Goal: Obtain resource: Obtain resource

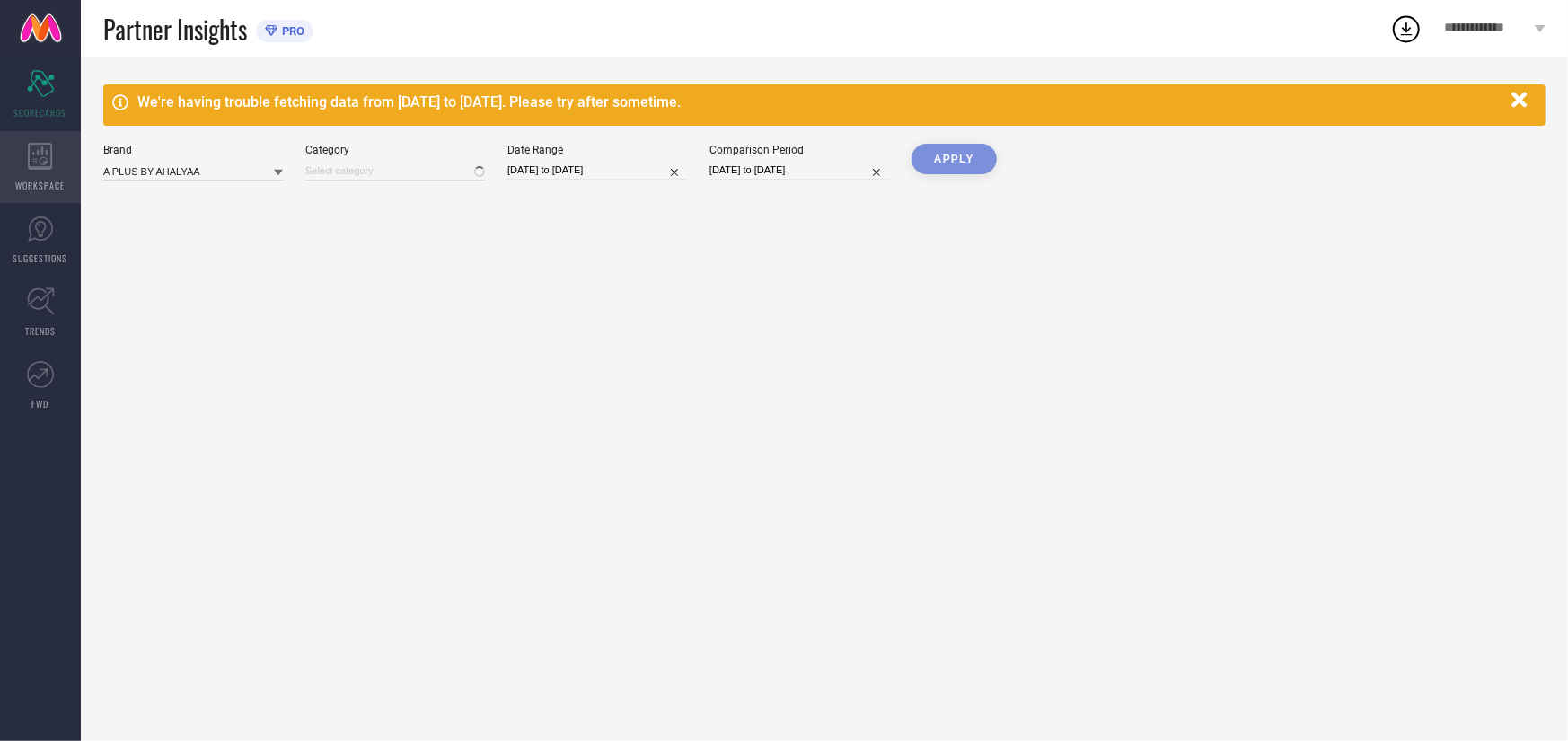
type input "All"
click at [33, 156] on icon at bounding box center [40, 156] width 25 height 27
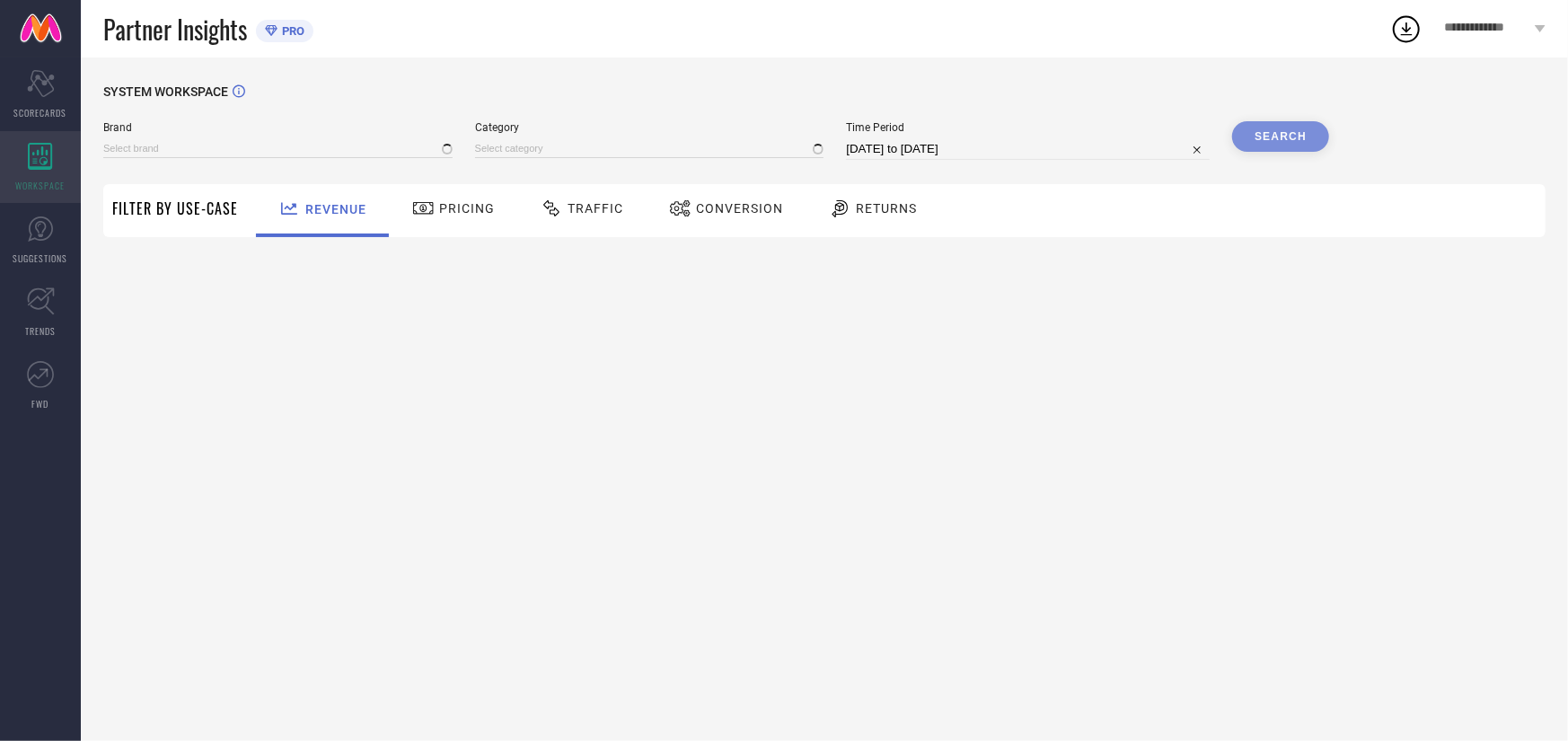
type input "A PLUS BY AHALYAA"
type input "All"
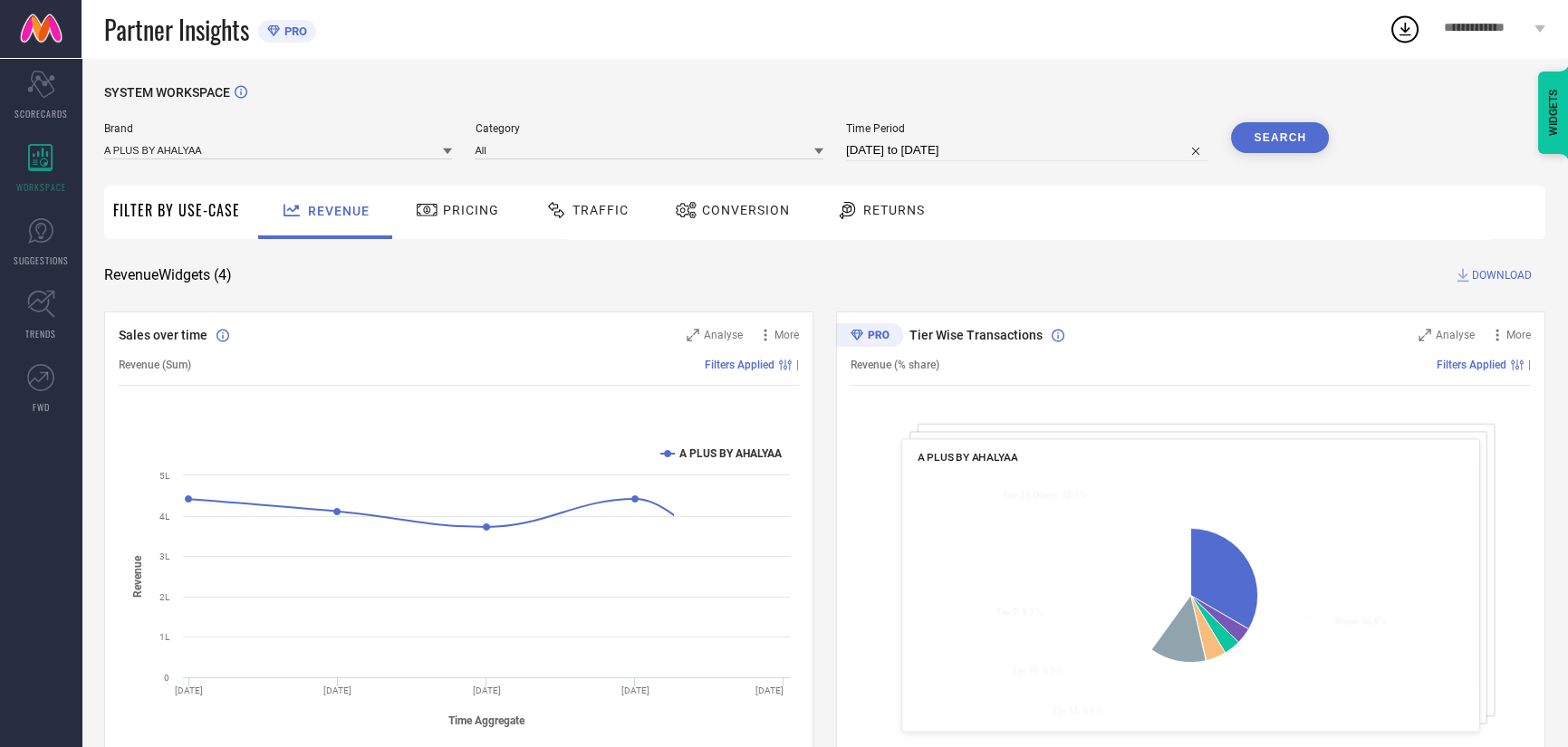
click at [692, 198] on div "Conversion" at bounding box center [732, 210] width 124 height 31
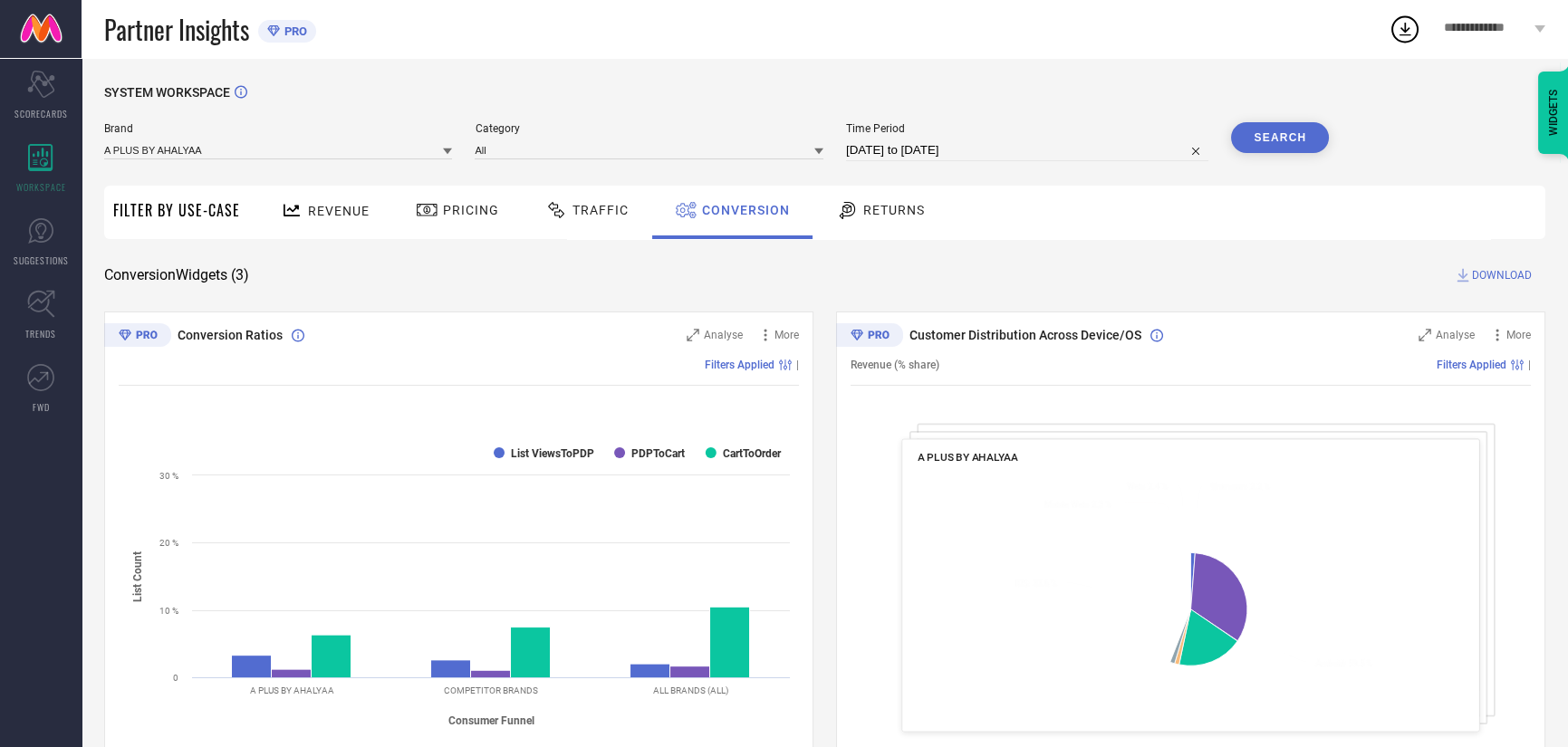
click at [1013, 140] on input "[DATE] to [DATE]" at bounding box center [1027, 149] width 363 height 22
select select "7"
select select "2025"
select select "8"
select select "2025"
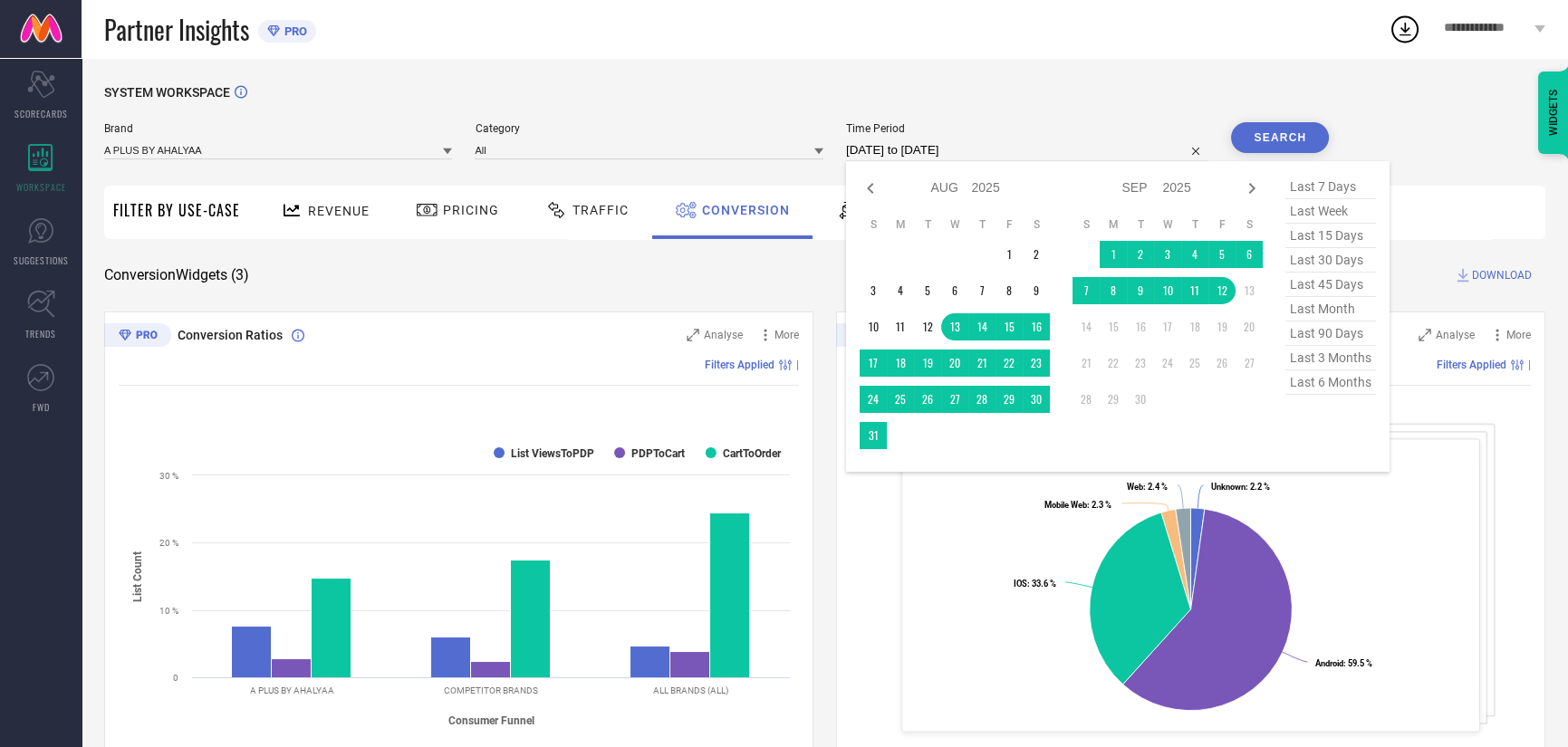
click at [1329, 395] on span "last 6 months" at bounding box center [1330, 382] width 90 height 24
type input "[DATE] to [DATE]"
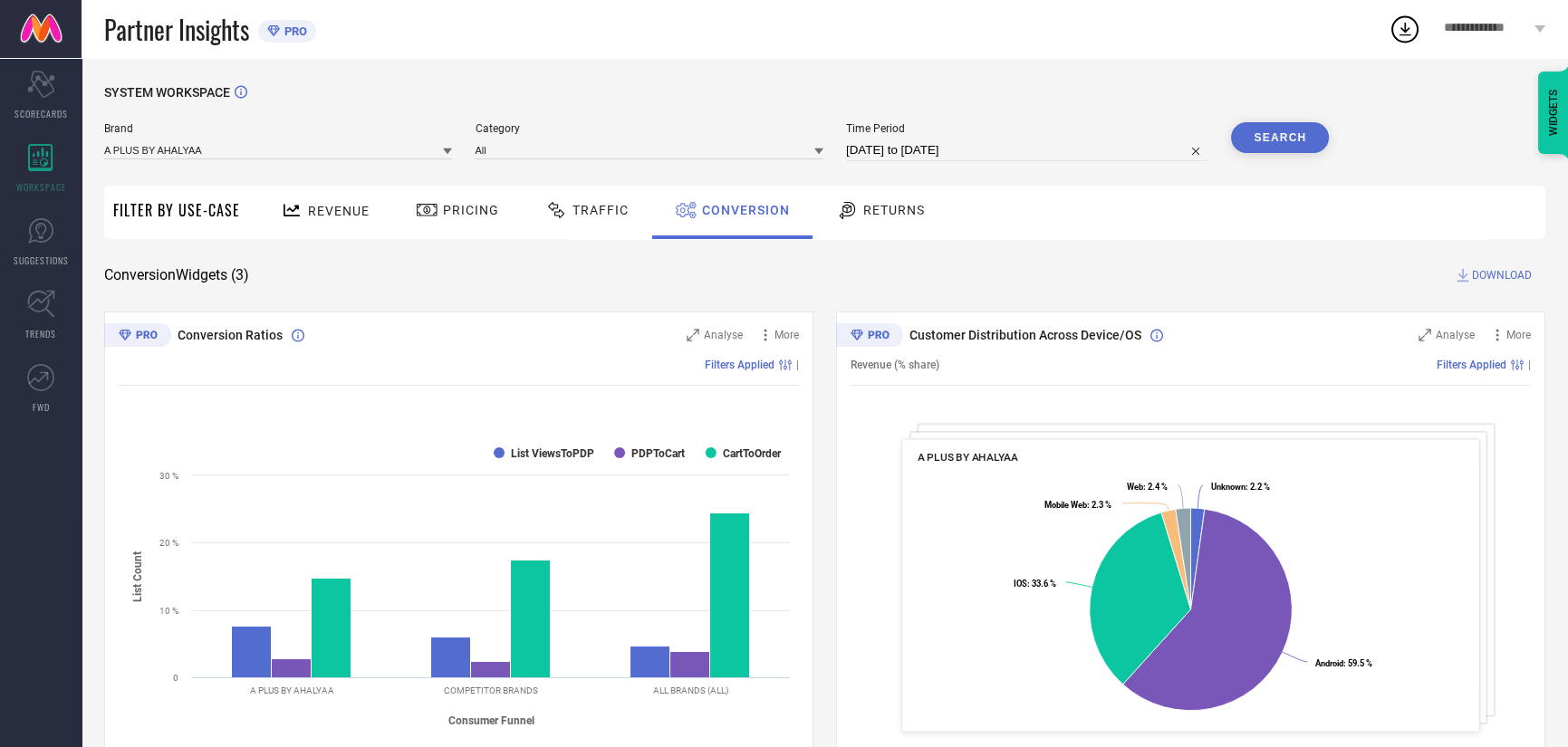
click at [1280, 138] on button "Search" at bounding box center [1280, 137] width 98 height 31
click at [1498, 270] on span "DOWNLOAD" at bounding box center [1502, 274] width 60 height 18
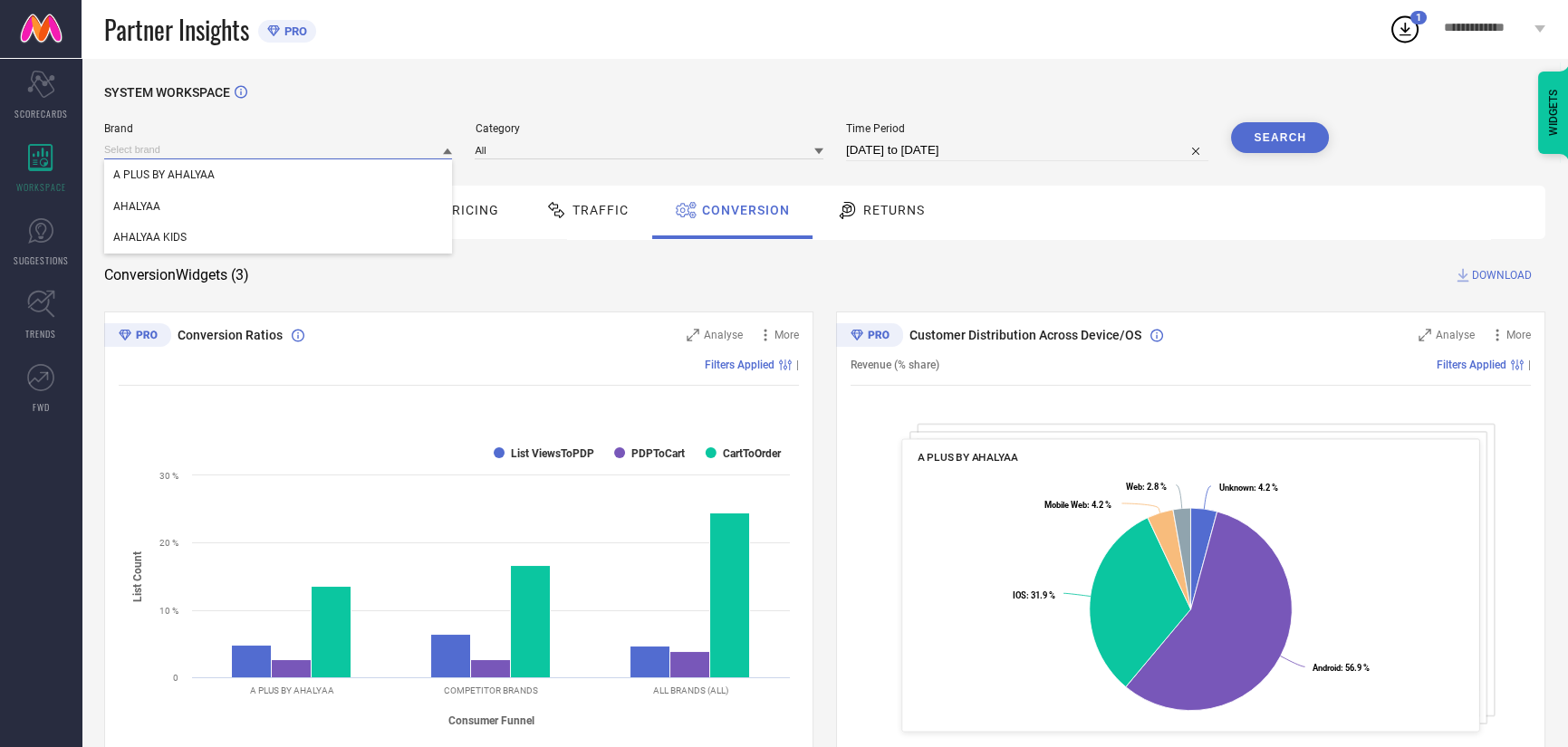
click at [315, 145] on input at bounding box center [278, 149] width 348 height 19
click at [289, 214] on div "AHALYAA" at bounding box center [278, 206] width 348 height 31
click at [740, 138] on div "Category" at bounding box center [648, 141] width 348 height 39
click at [632, 174] on div "Brand AHALYAA Category Time Period 01-03-2025 to 31-08-2025 Search" at bounding box center [716, 149] width 1224 height 54
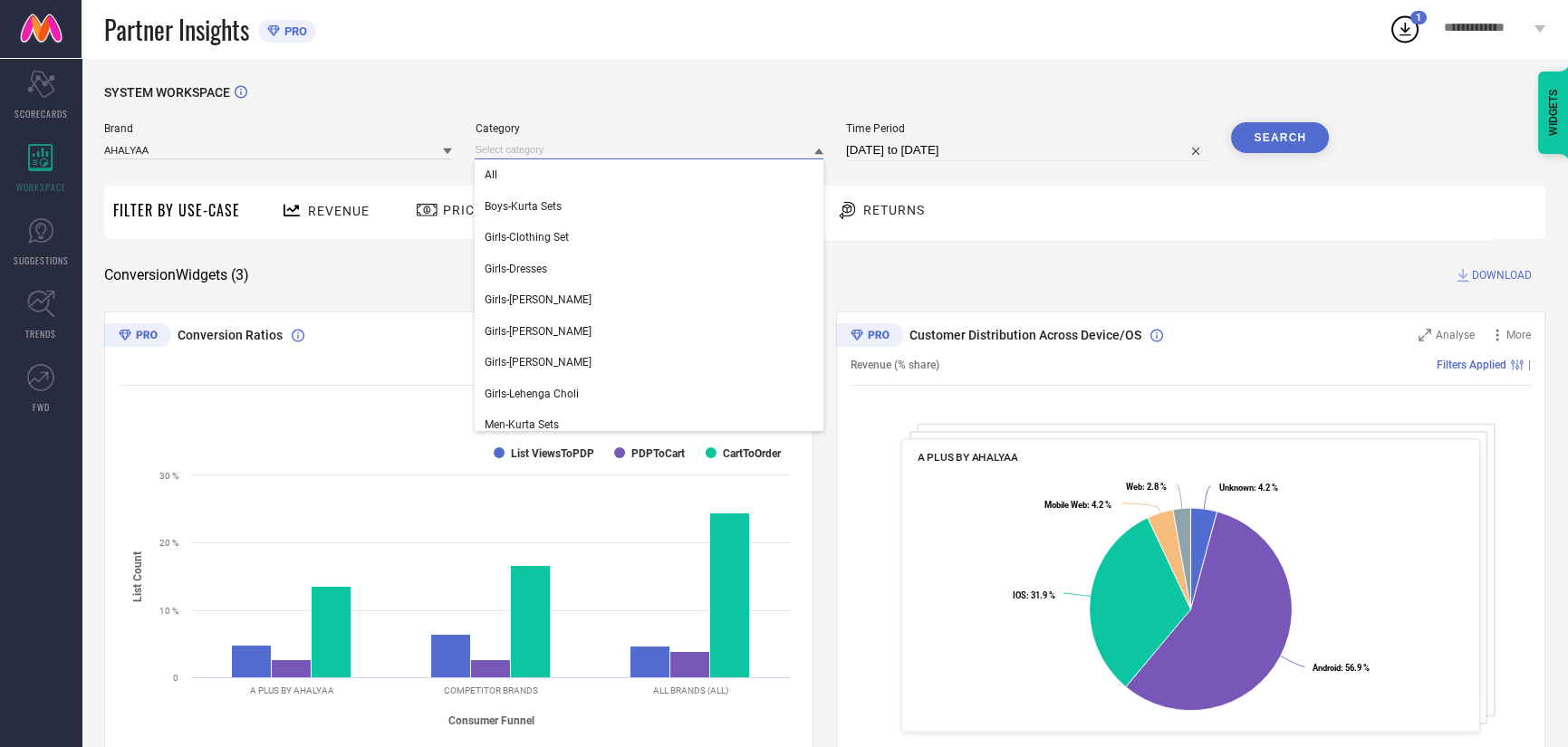
drag, startPoint x: 620, startPoint y: 143, endPoint x: 608, endPoint y: 179, distance: 37.9
click at [620, 144] on input at bounding box center [648, 149] width 348 height 19
click at [608, 179] on div "All" at bounding box center [648, 175] width 348 height 31
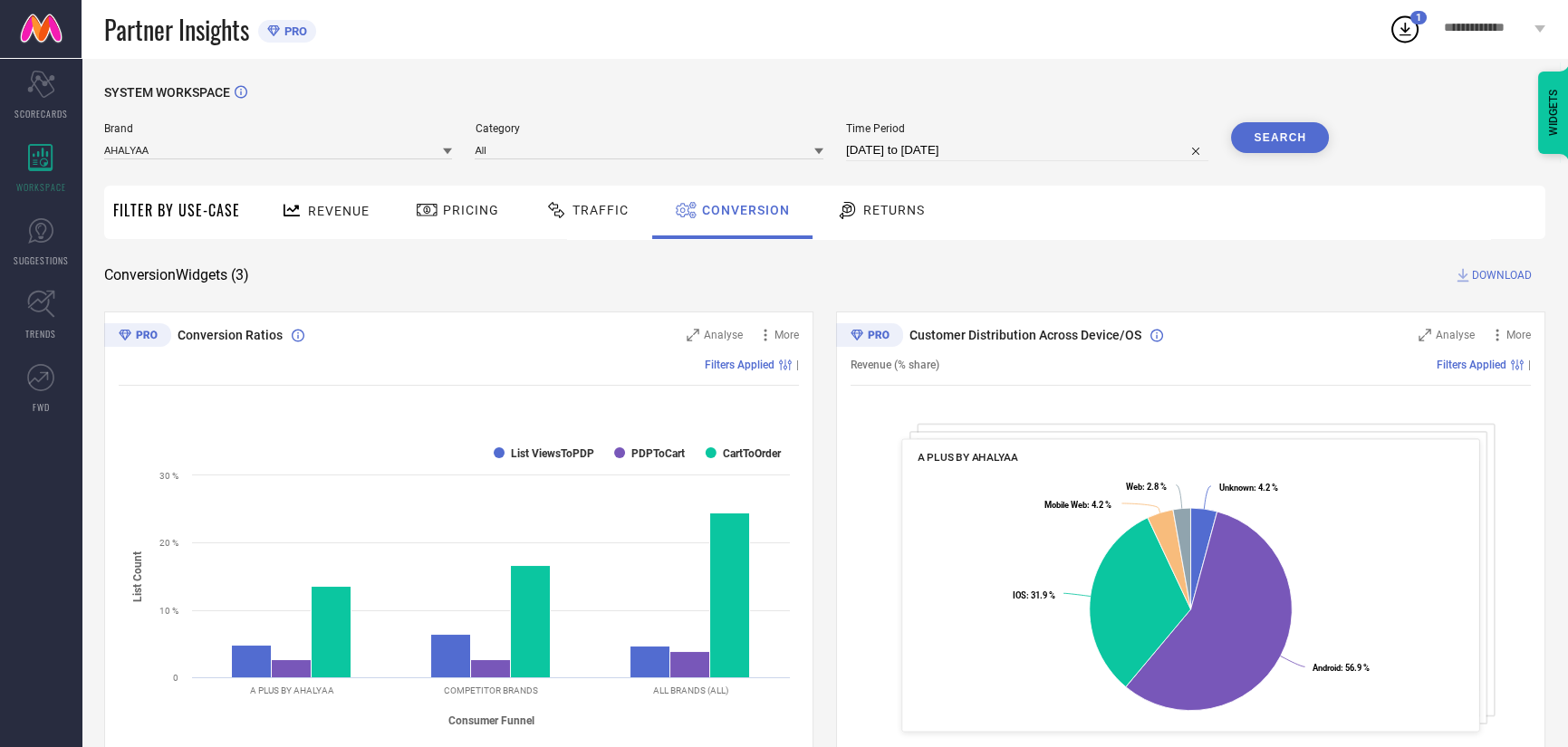
click at [1280, 135] on button "Search" at bounding box center [1280, 137] width 98 height 31
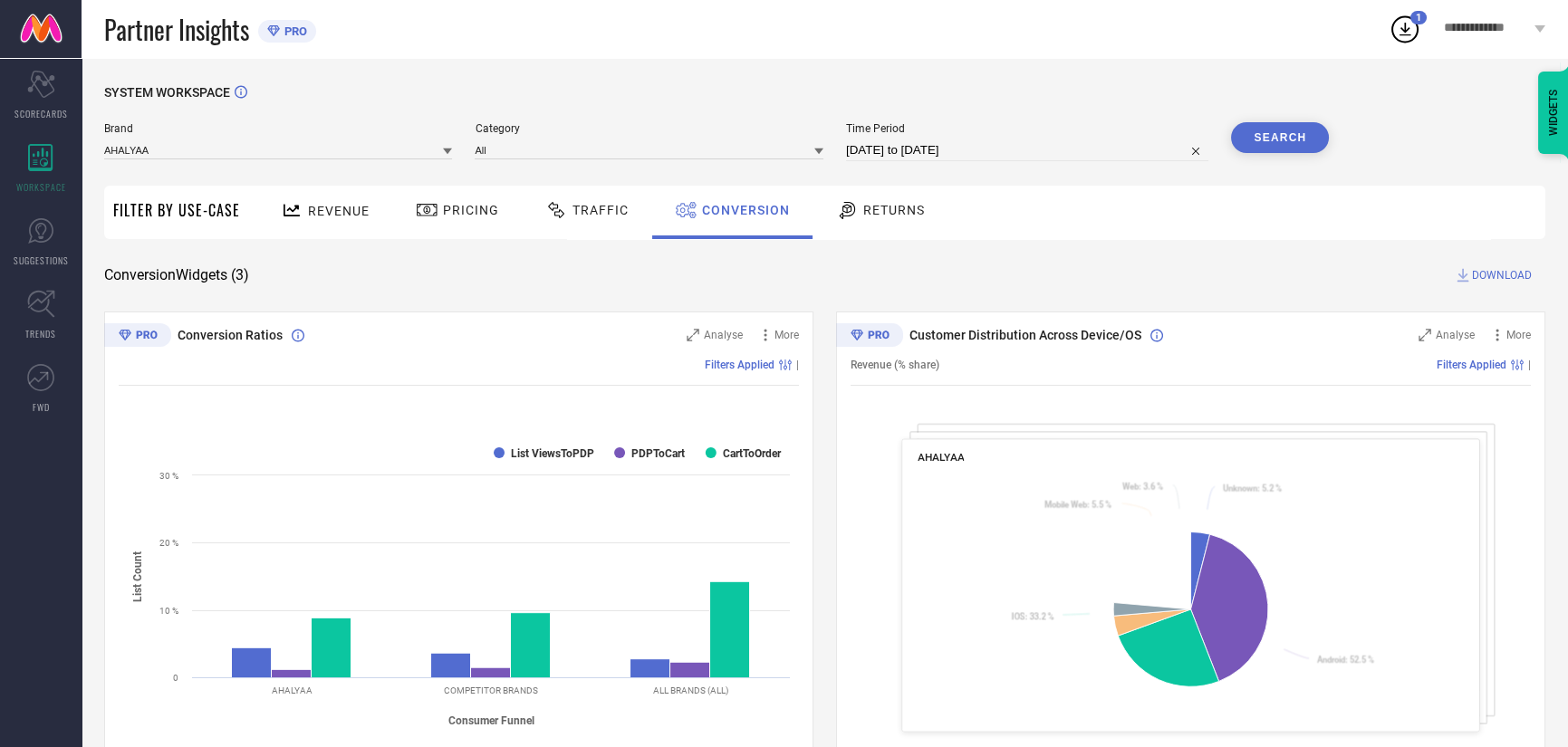
click at [1503, 271] on span "DOWNLOAD" at bounding box center [1502, 274] width 60 height 18
